Goal: Go to known website: Go to known website

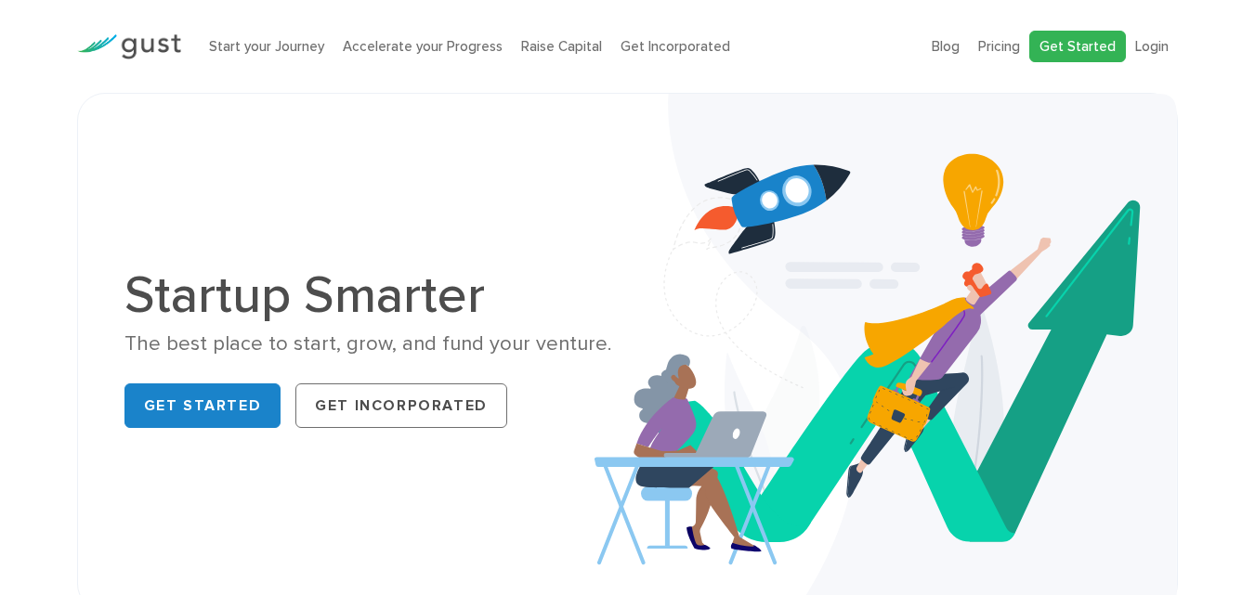
click at [1101, 38] on link "Get Started" at bounding box center [1077, 47] width 97 height 33
click at [1165, 46] on link "Login" at bounding box center [1151, 46] width 33 height 17
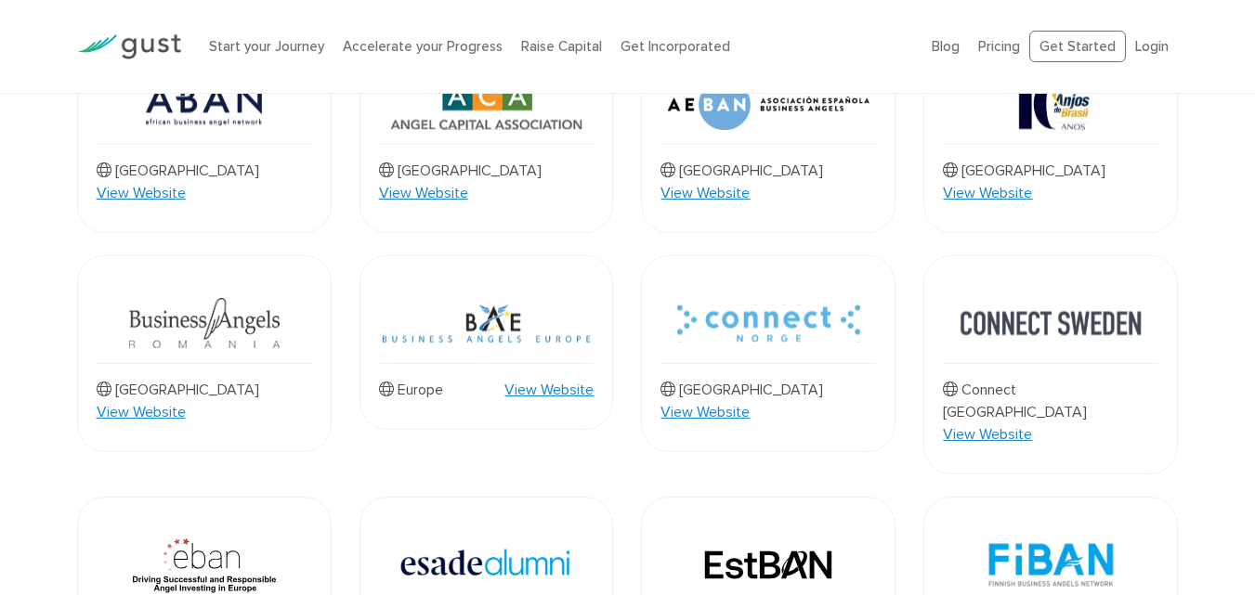
scroll to position [681, 0]
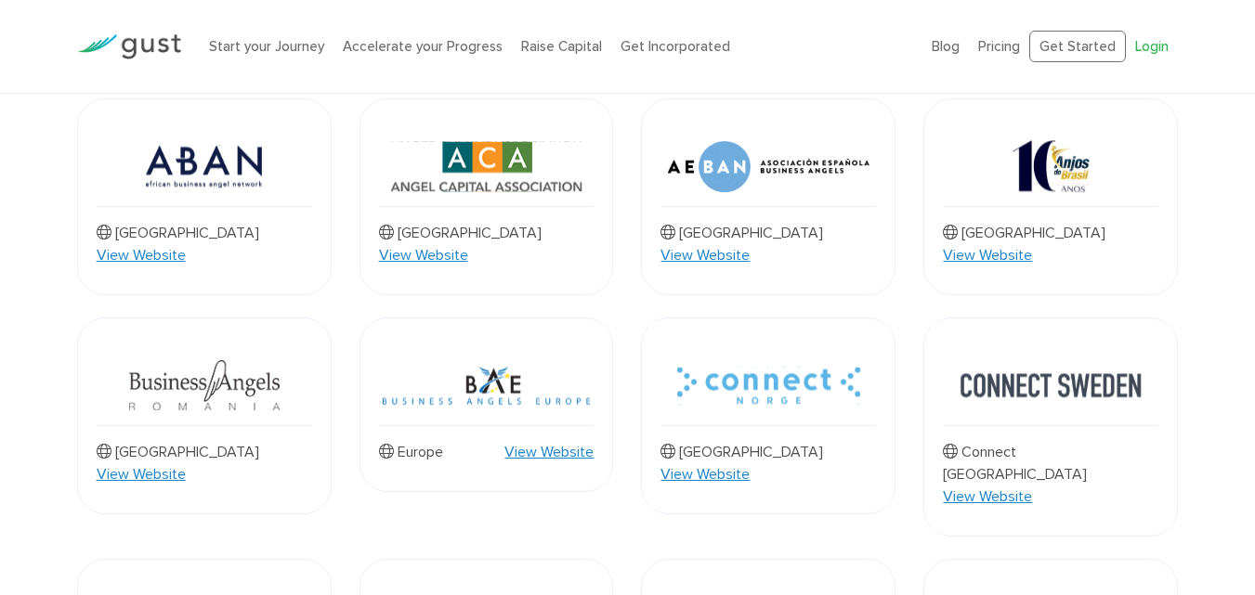
click at [1148, 47] on link "Login" at bounding box center [1151, 46] width 33 height 17
